Goal: Information Seeking & Learning: Learn about a topic

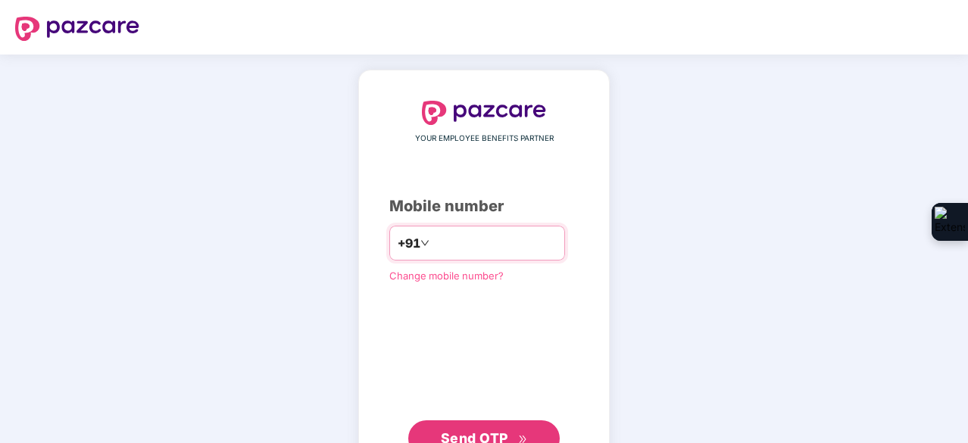
click at [464, 242] on input "number" at bounding box center [495, 243] width 124 height 24
type input "**********"
click at [477, 421] on button "Send OTP" at bounding box center [484, 439] width 152 height 36
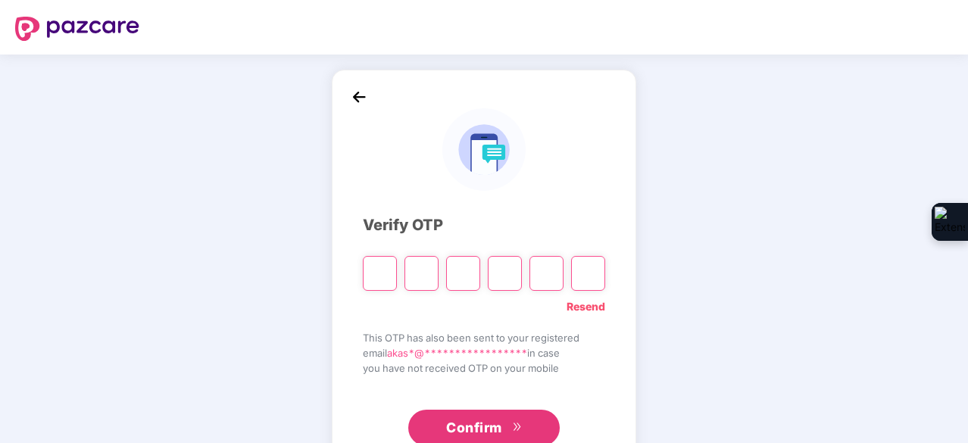
type input "*"
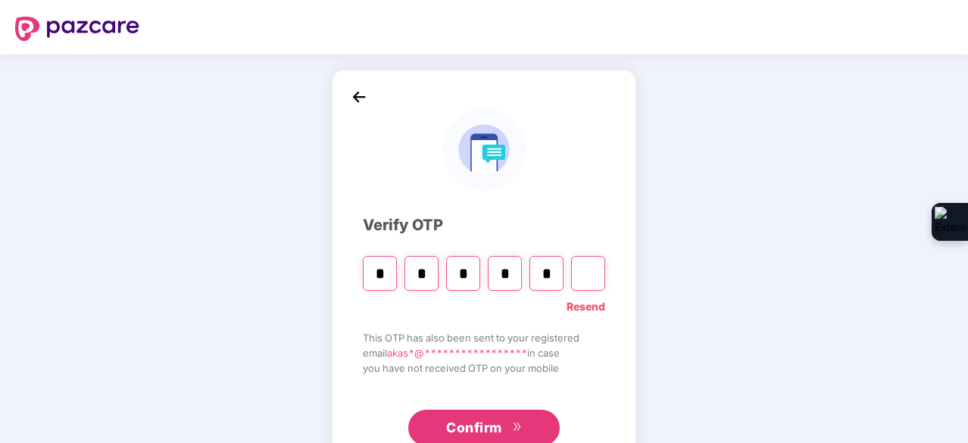
type input "*"
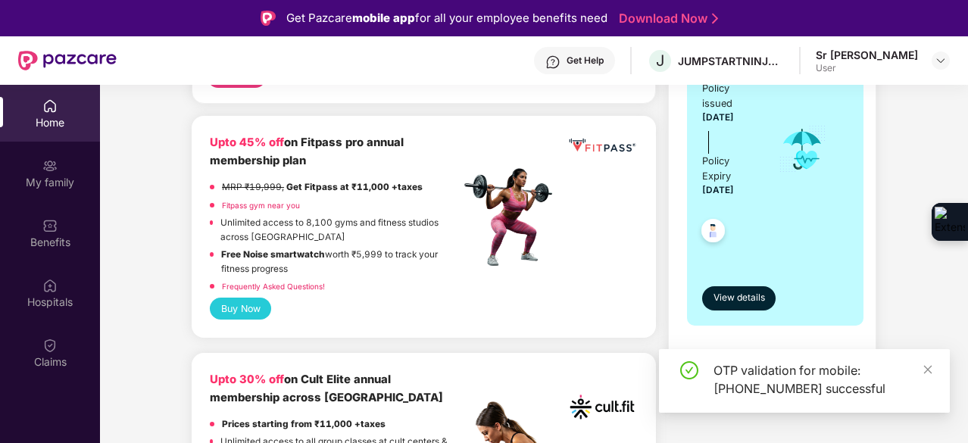
scroll to position [76, 0]
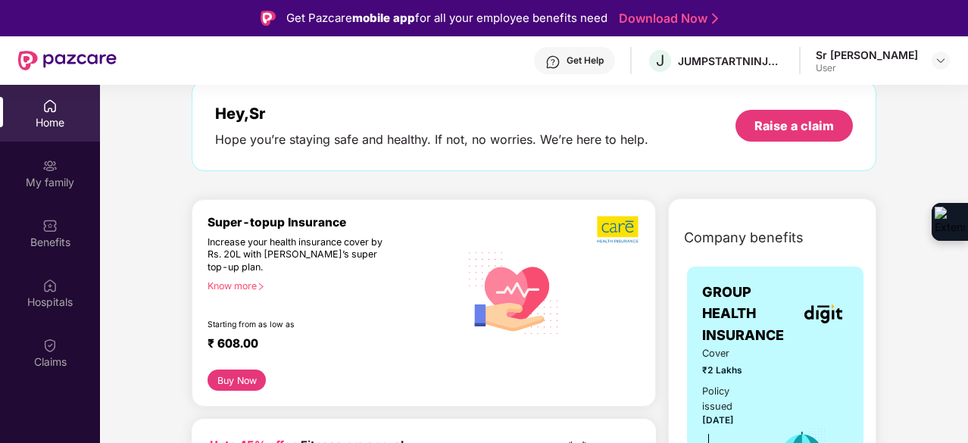
click at [495, 218] on div "Super-topup Insurance Increase your health insurance cover by Rs. 20L with [PER…" at bounding box center [424, 292] width 433 height 155
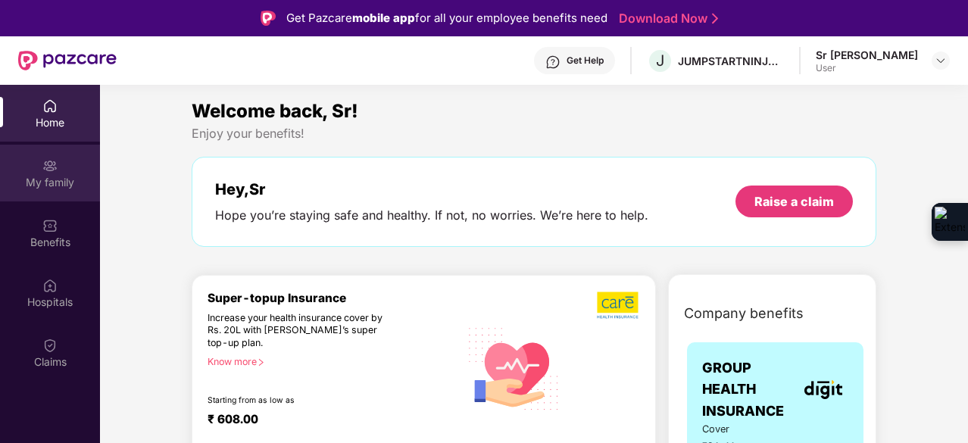
click at [56, 164] on img at bounding box center [49, 165] width 15 height 15
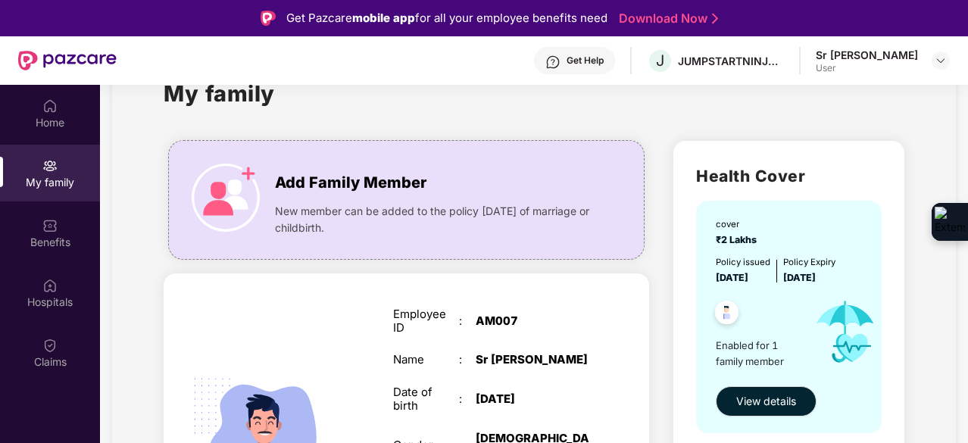
scroll to position [127, 0]
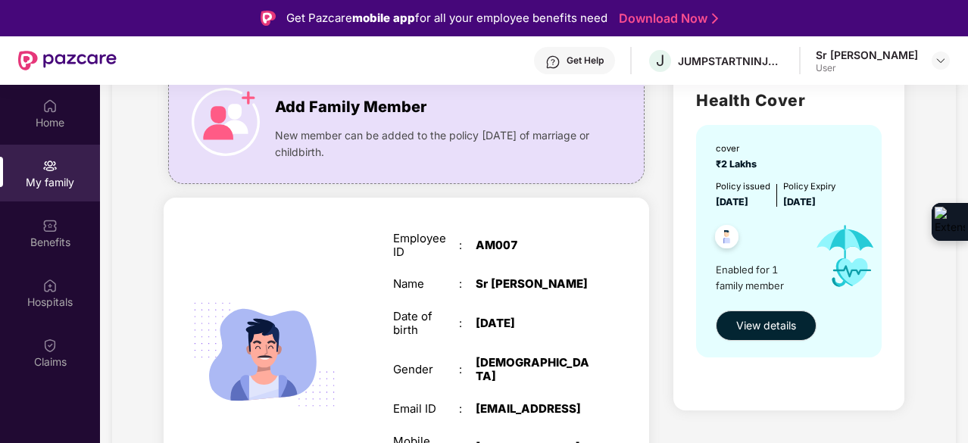
click at [762, 283] on span "Enabled for 1 family member" at bounding box center [759, 277] width 87 height 31
drag, startPoint x: 787, startPoint y: 288, endPoint x: 700, endPoint y: 274, distance: 88.2
click at [705, 274] on div "cover ₹2 Lakhs Policy issued [DATE] Policy Expiry [DATE] Enabled for 1 family m…" at bounding box center [788, 241] width 185 height 233
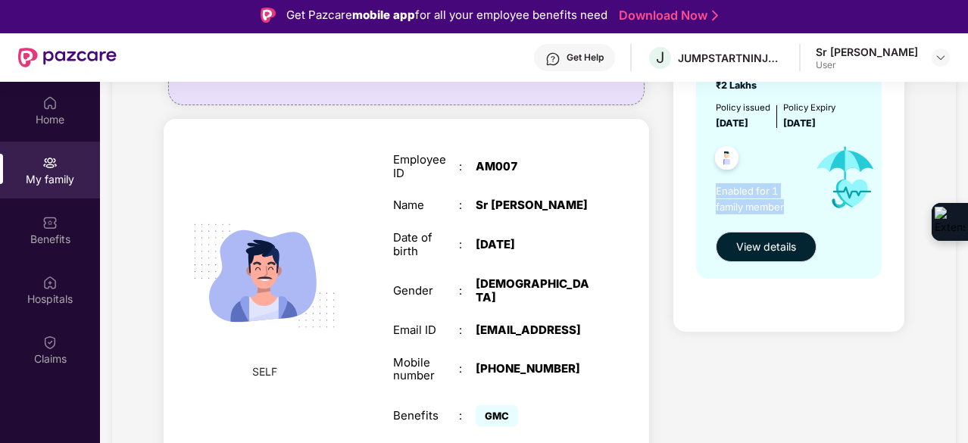
scroll to position [0, 0]
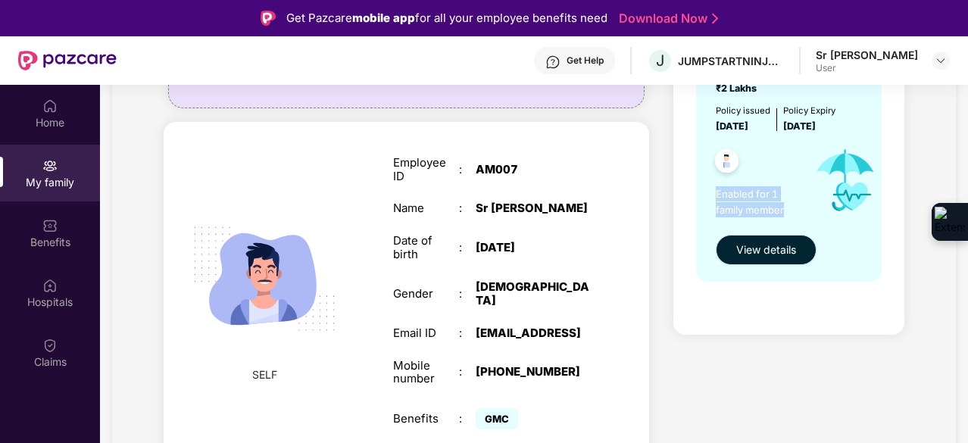
click at [786, 253] on span "View details" at bounding box center [766, 250] width 60 height 17
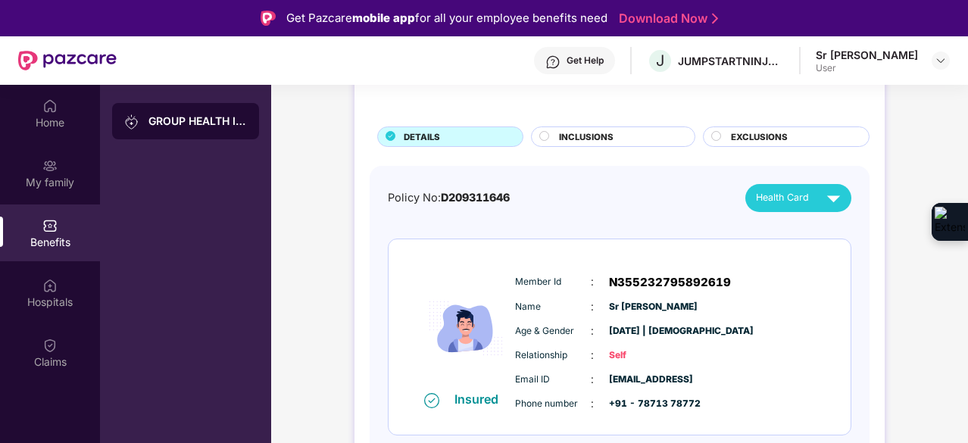
scroll to position [76, 0]
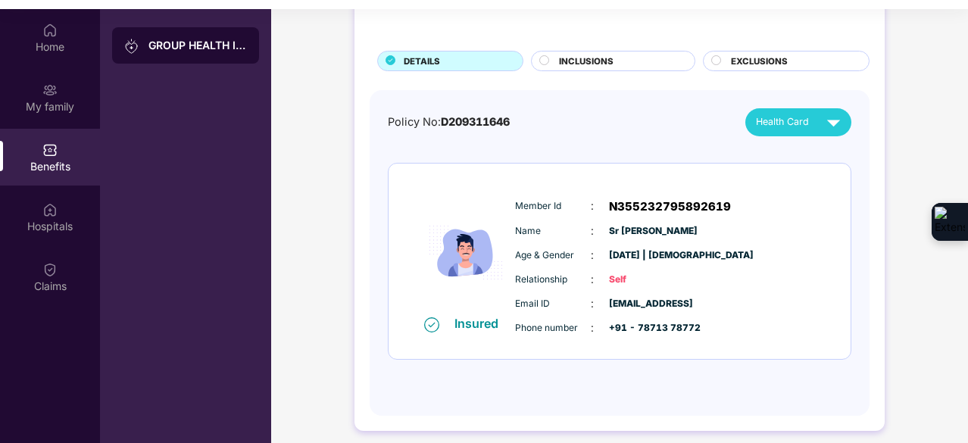
click at [624, 64] on div "INCLUSIONS" at bounding box center [620, 63] width 136 height 16
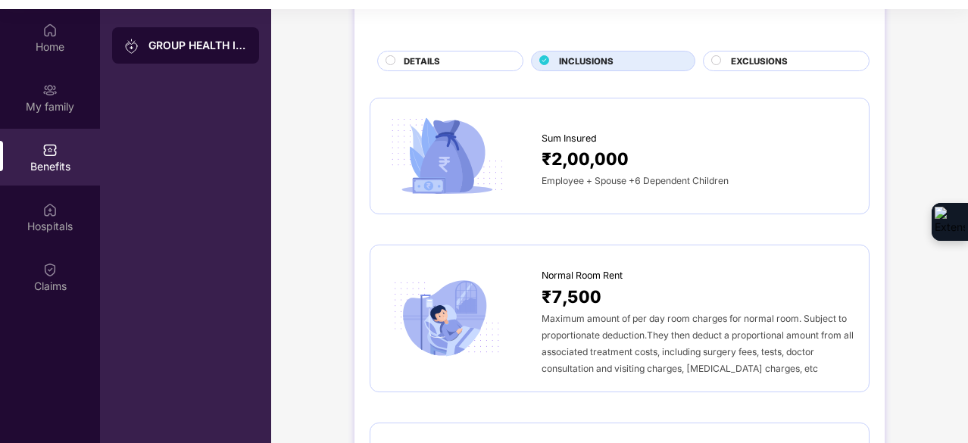
scroll to position [0, 0]
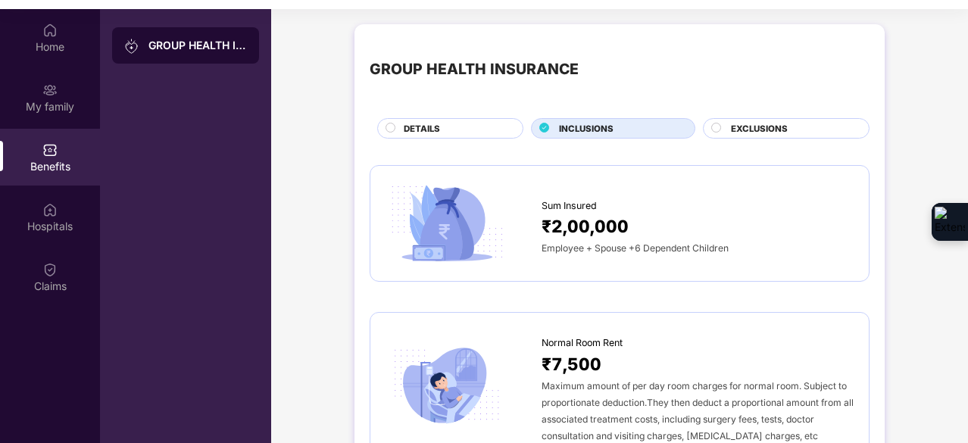
click at [743, 130] on span "EXCLUSIONS" at bounding box center [759, 129] width 57 height 14
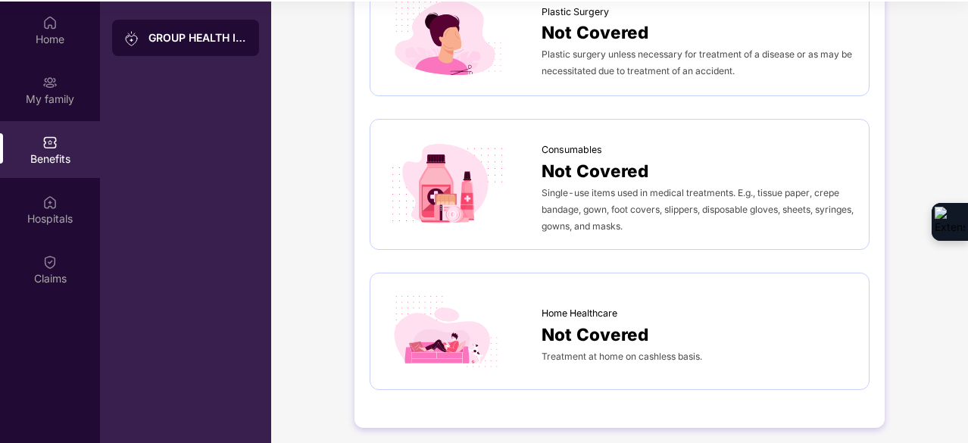
scroll to position [85, 0]
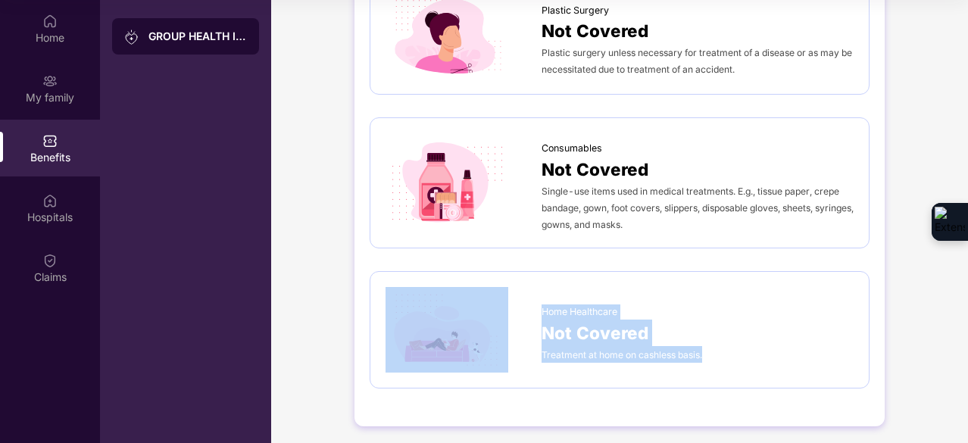
drag, startPoint x: 728, startPoint y: 352, endPoint x: 533, endPoint y: 305, distance: 200.3
click at [533, 305] on div "Home Healthcare Not Covered Treatment at home on cashless basis." at bounding box center [620, 330] width 468 height 86
click at [777, 331] on div "Not Covered" at bounding box center [698, 333] width 312 height 27
drag, startPoint x: 727, startPoint y: 351, endPoint x: 524, endPoint y: 310, distance: 207.9
click at [521, 311] on div "Home Healthcare Not Covered Treatment at home on cashless basis." at bounding box center [620, 330] width 468 height 86
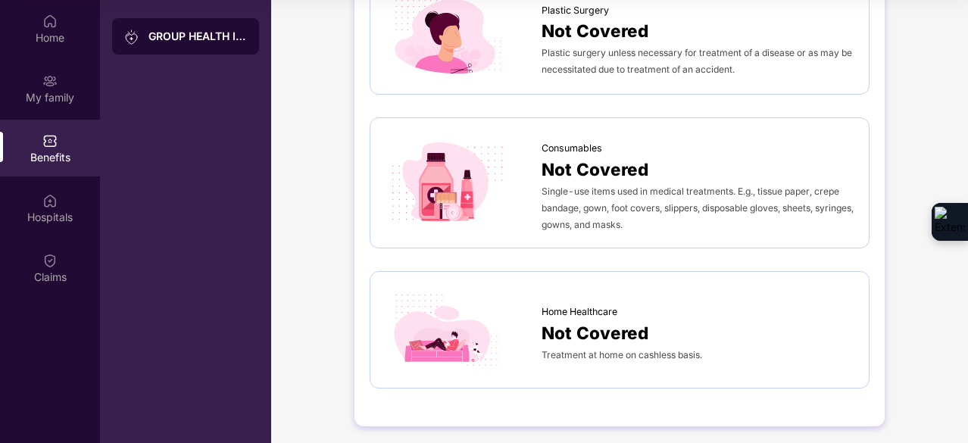
click at [539, 281] on div "Home Healthcare Not Covered Treatment at home on cashless basis." at bounding box center [620, 329] width 500 height 117
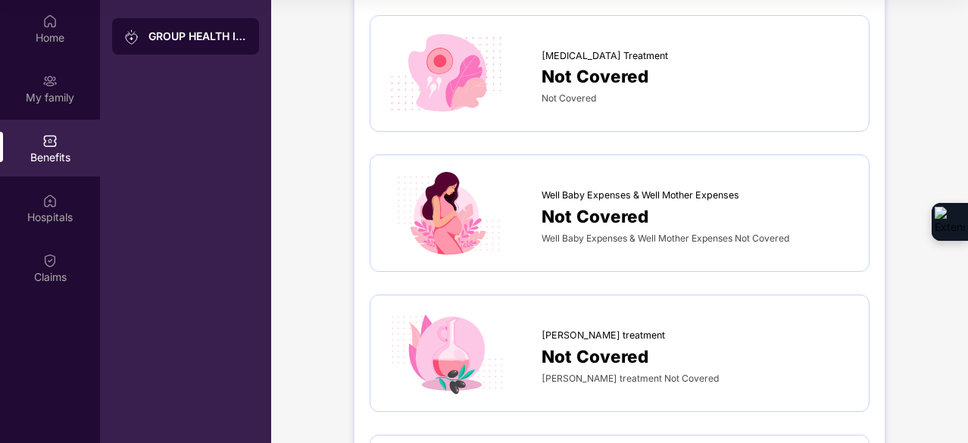
scroll to position [0, 0]
